Goal: Task Accomplishment & Management: Manage account settings

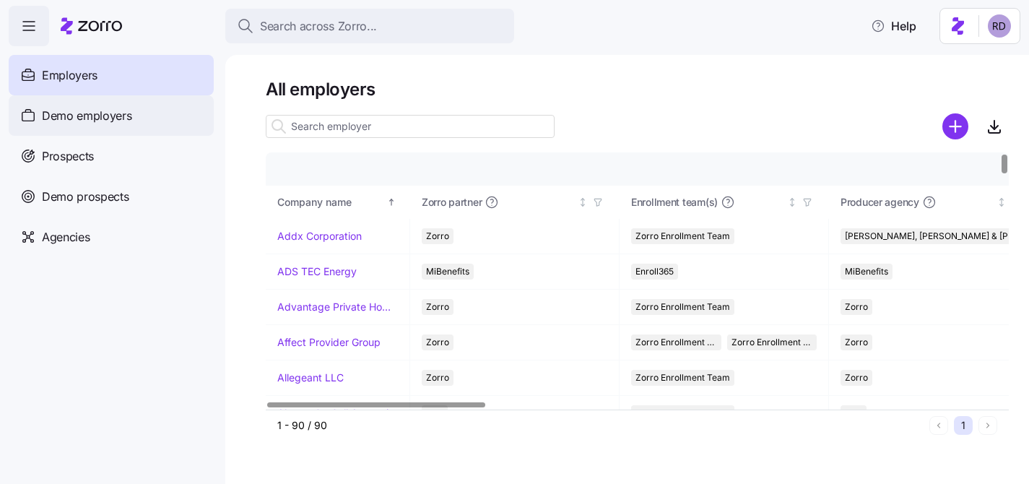
click at [139, 116] on div "Demo employers" at bounding box center [111, 115] width 205 height 40
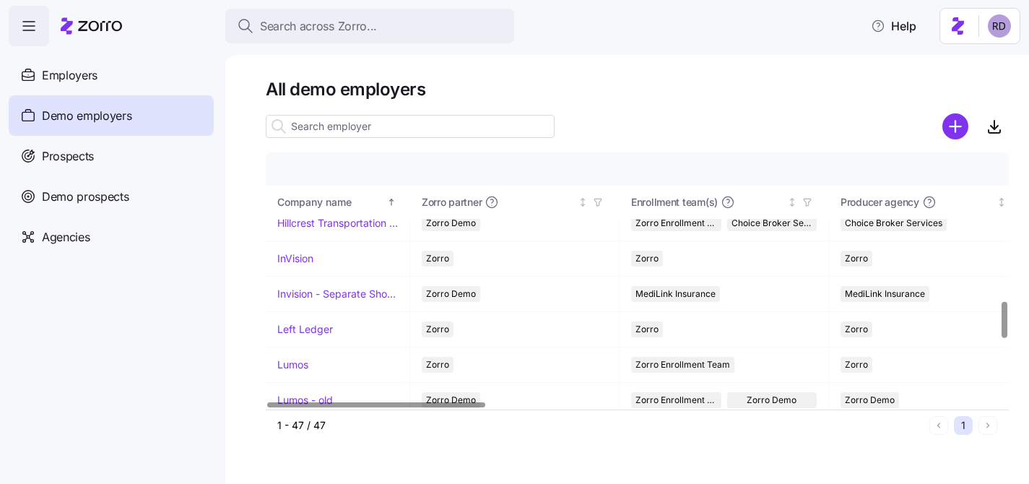
scroll to position [1056, 0]
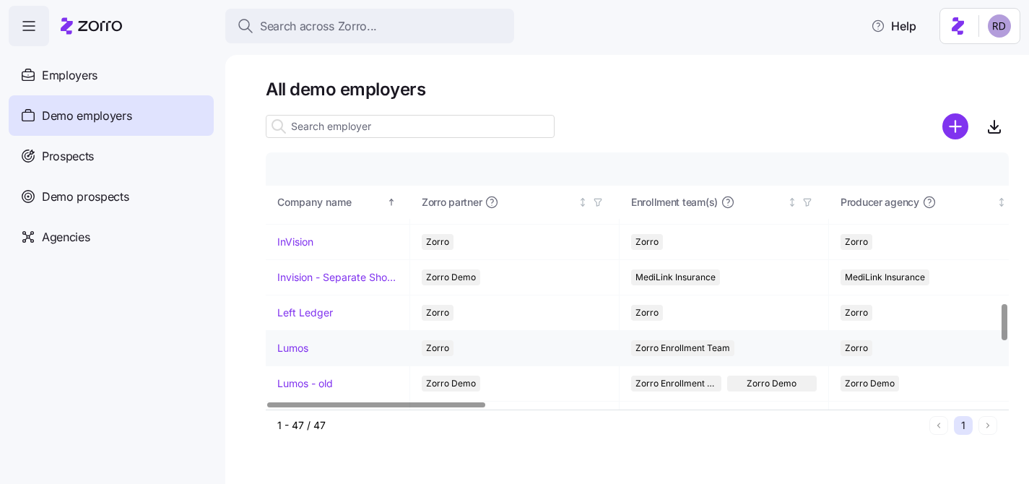
click at [292, 354] on link "Lumos" at bounding box center [292, 348] width 31 height 14
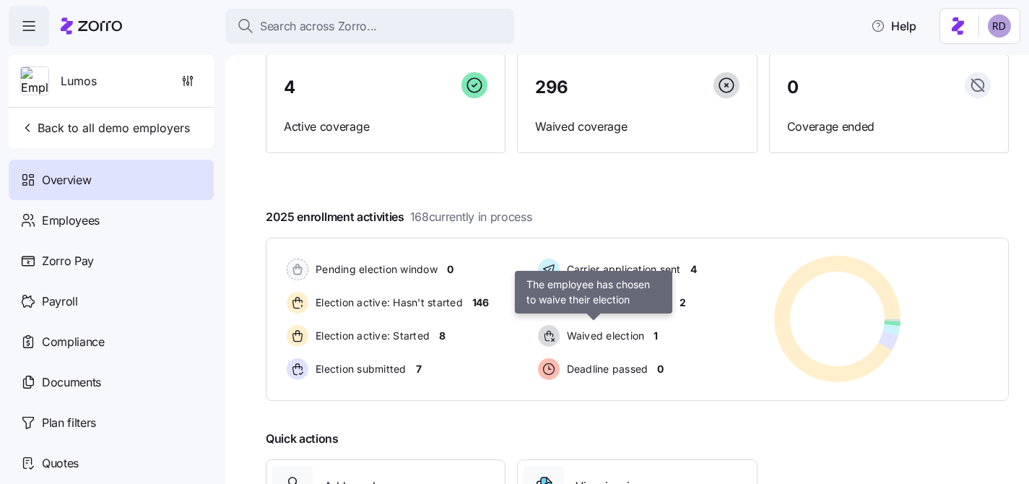
scroll to position [254, 0]
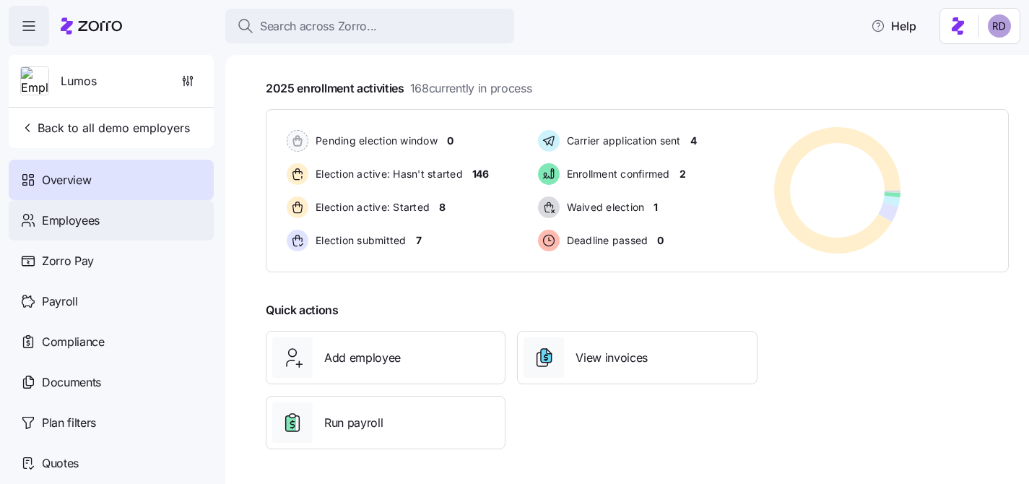
click at [79, 219] on span "Employees" at bounding box center [71, 221] width 58 height 18
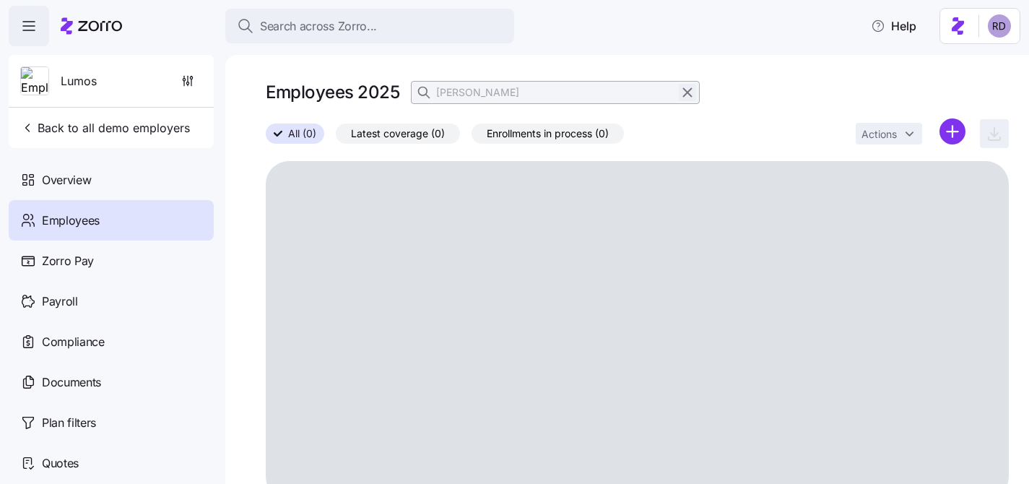
click at [686, 89] on icon "button" at bounding box center [688, 92] width 16 height 17
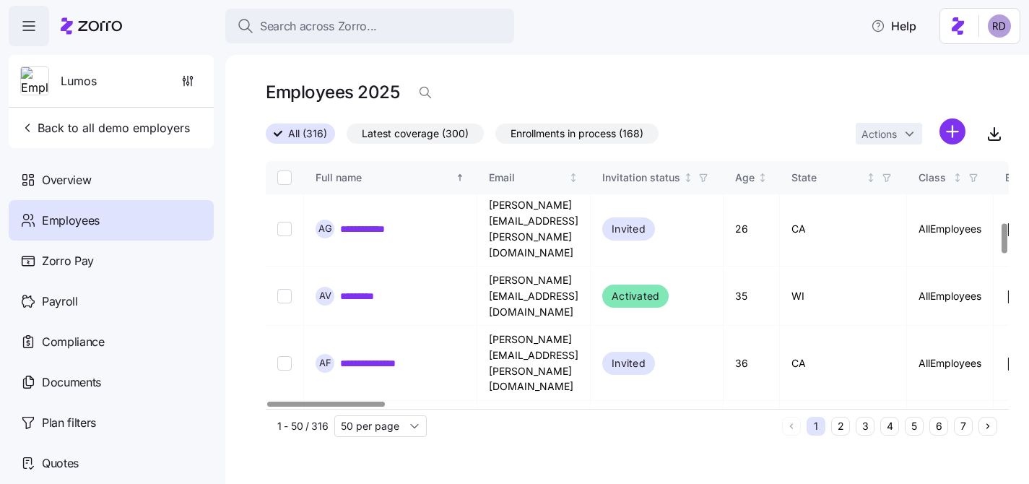
scroll to position [1162, 0]
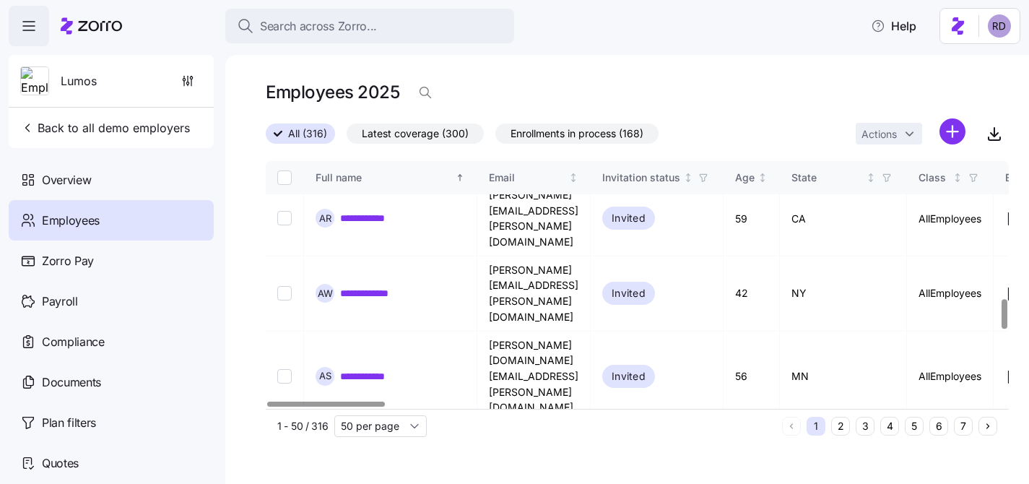
click at [902, 126] on html "**********" at bounding box center [514, 237] width 1029 height 475
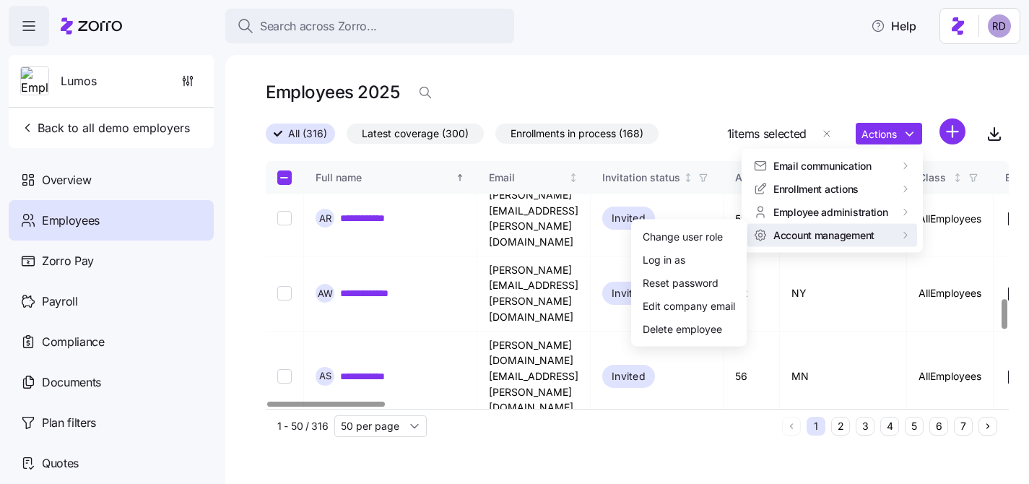
checkbox input "false"
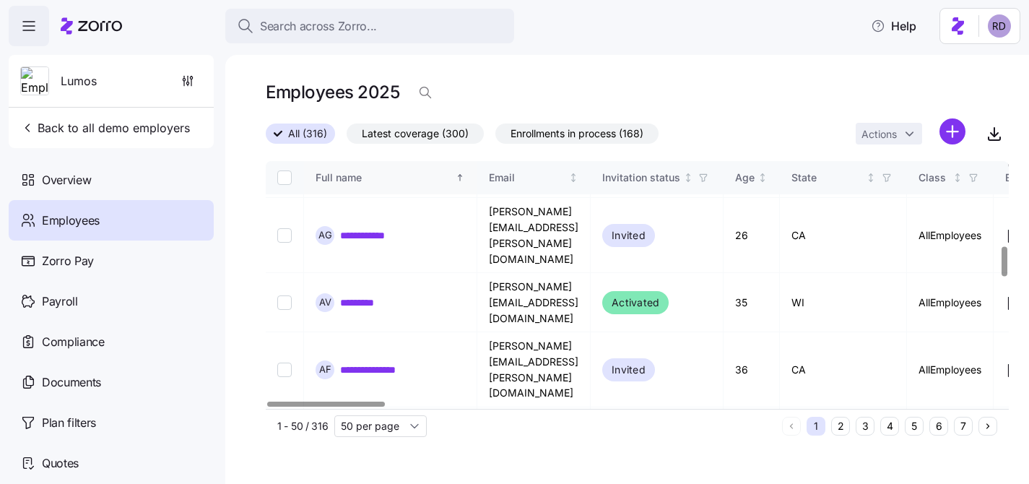
scroll to position [716, 0]
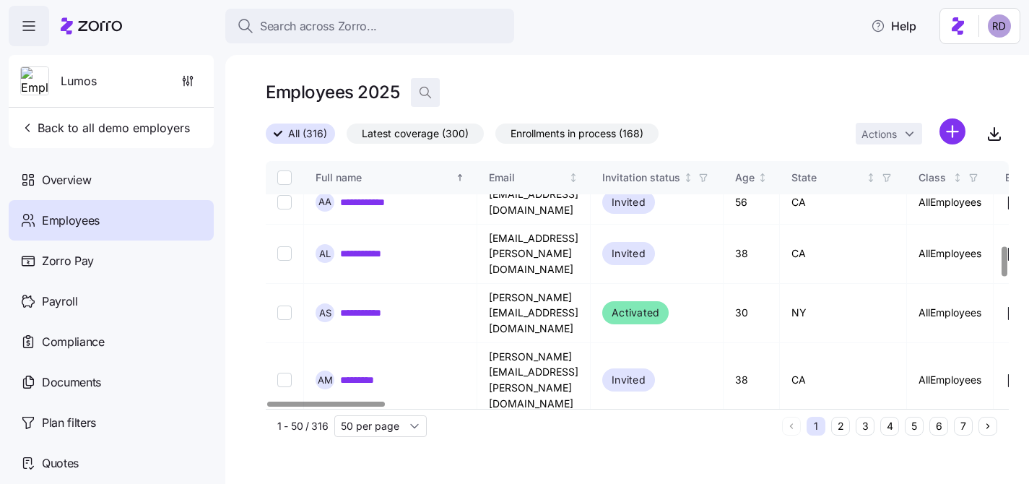
click at [423, 91] on icon "button" at bounding box center [425, 92] width 14 height 14
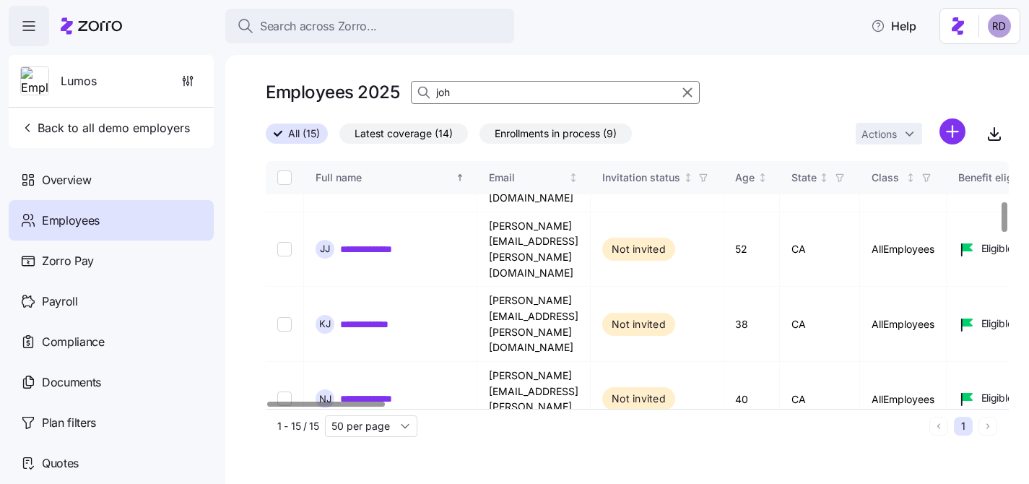
scroll to position [337, 0]
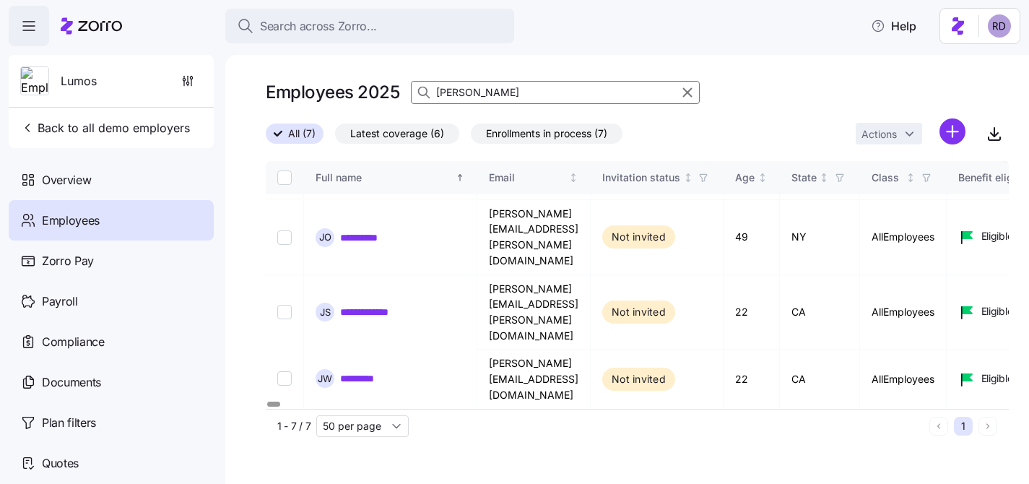
scroll to position [43, 0]
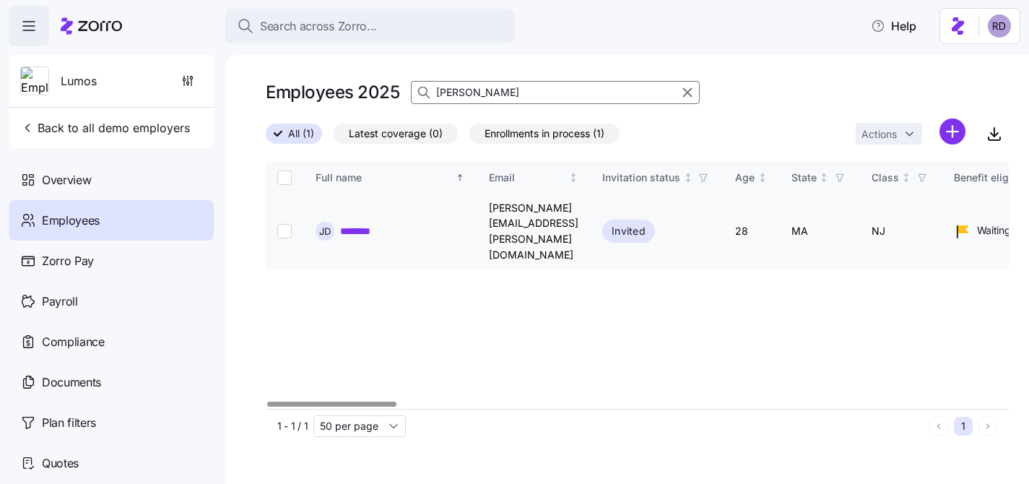
type input "[PERSON_NAME]"
click at [288, 224] on input "Select record 1" at bounding box center [284, 231] width 14 height 14
checkbox input "true"
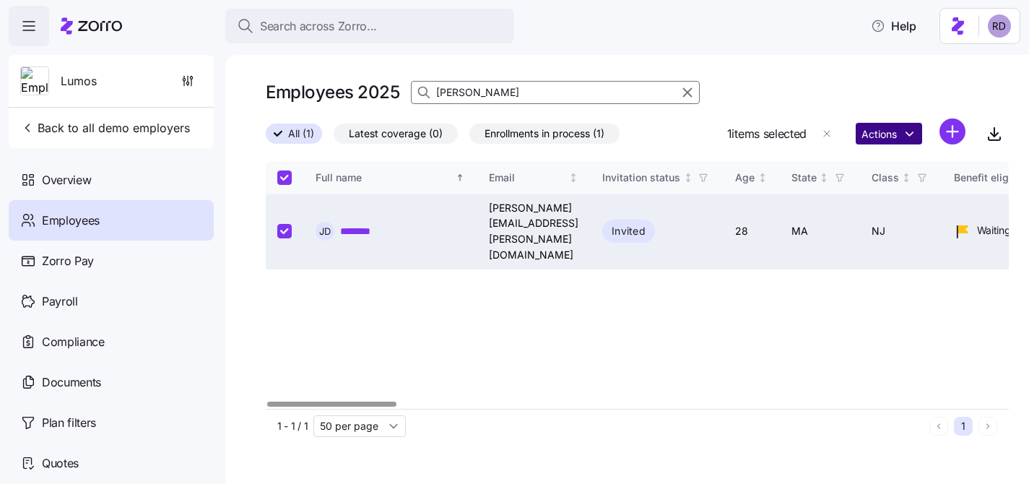
click at [863, 139] on html "Search across Zorro... Help Lumos Back to all demo employers Overview Employees…" at bounding box center [514, 237] width 1029 height 475
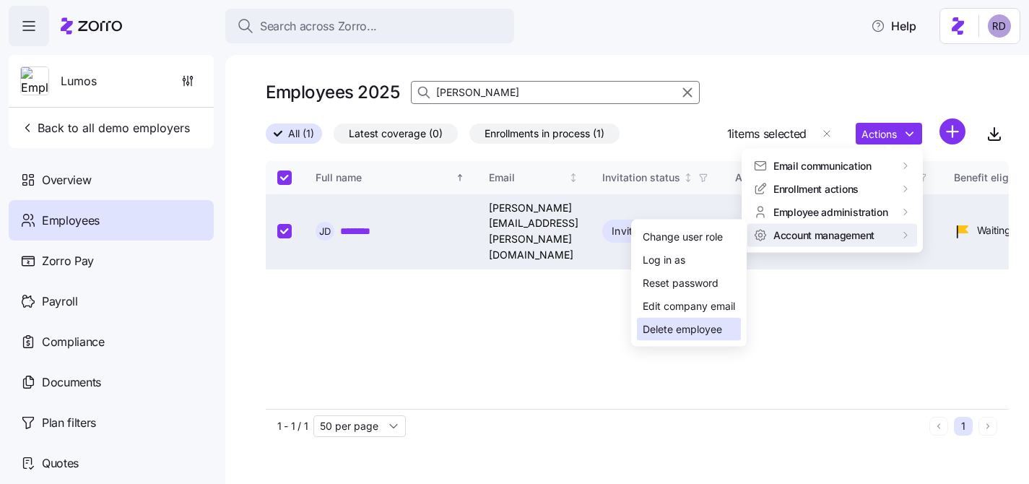
click at [702, 331] on div "Delete employee" at bounding box center [682, 329] width 79 height 16
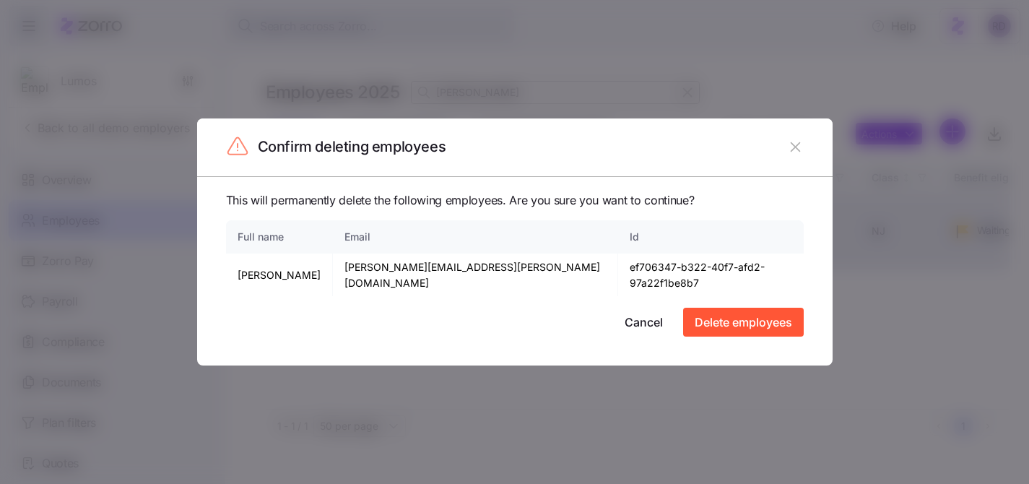
click at [794, 147] on icon "button" at bounding box center [795, 147] width 16 height 16
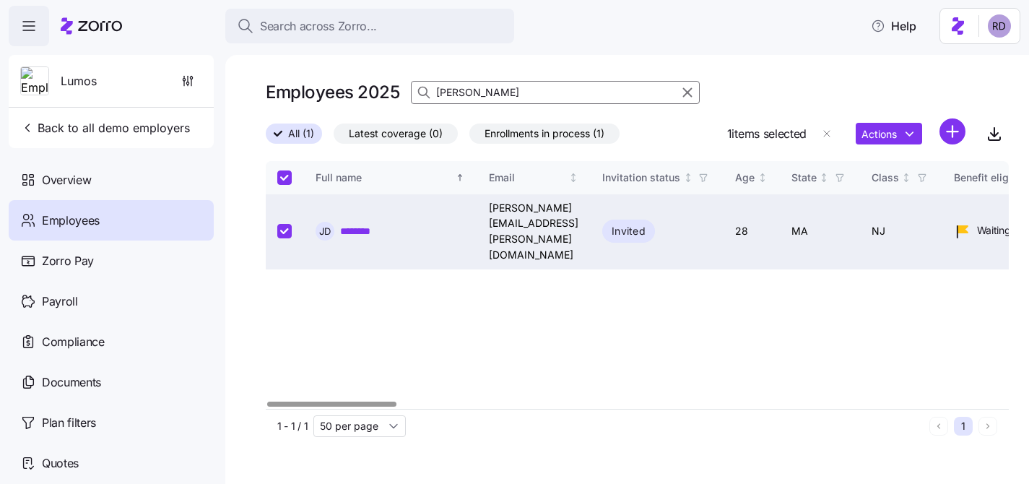
click at [715, 290] on div "Full name Email Invitation status Age State Class Benefit eligibility Role Stat…" at bounding box center [637, 285] width 743 height 248
click at [279, 224] on input "Select record 1" at bounding box center [284, 231] width 14 height 14
checkbox input "false"
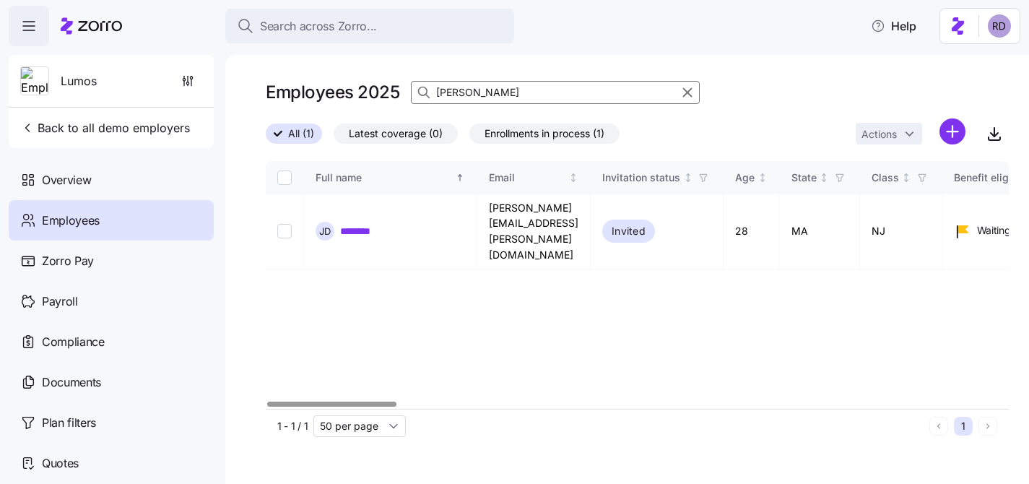
click at [678, 92] on div at bounding box center [679, 92] width 33 height 17
click at [687, 91] on icon "button" at bounding box center [688, 92] width 16 height 17
